Goal: Find specific page/section: Find specific page/section

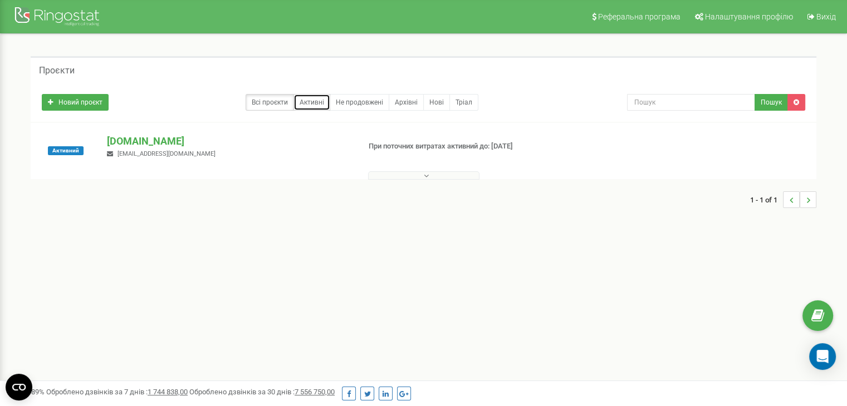
click at [308, 99] on link "Активні" at bounding box center [311, 102] width 37 height 17
click at [130, 146] on p "[DOMAIN_NAME]" at bounding box center [228, 141] width 243 height 14
click at [618, 156] on div "Активний justschool.me justjustschool@gmail.com При поточних витратах активний …" at bounding box center [423, 156] width 780 height 45
click at [424, 172] on icon at bounding box center [426, 176] width 5 height 8
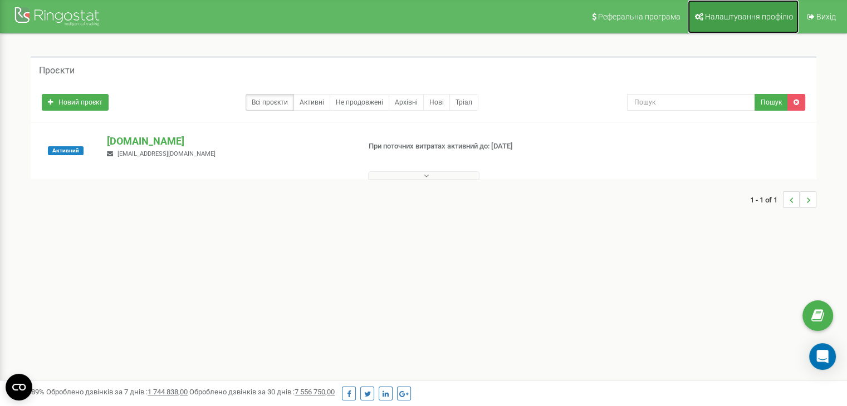
click at [717, 19] on span "Налаштування профілю" at bounding box center [749, 16] width 88 height 9
click at [731, 16] on span "Налаштування профілю" at bounding box center [749, 16] width 88 height 9
click at [159, 143] on p "[DOMAIN_NAME]" at bounding box center [228, 141] width 243 height 14
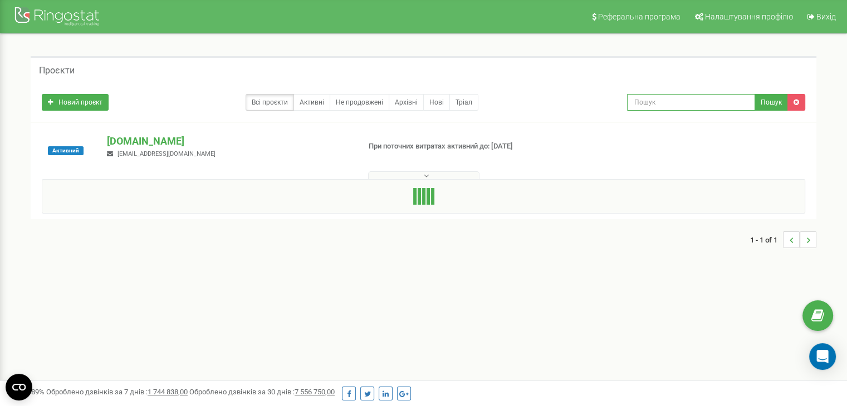
click at [659, 100] on input "text" at bounding box center [691, 102] width 128 height 17
click at [457, 94] on link "Тріал" at bounding box center [463, 102] width 29 height 17
